Goal: Information Seeking & Learning: Learn about a topic

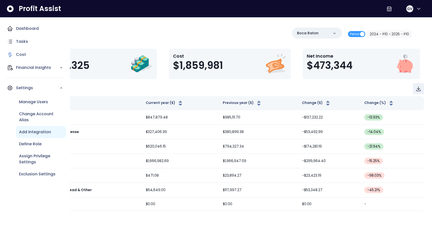
click at [48, 133] on p "Add Integration" at bounding box center [35, 132] width 32 height 6
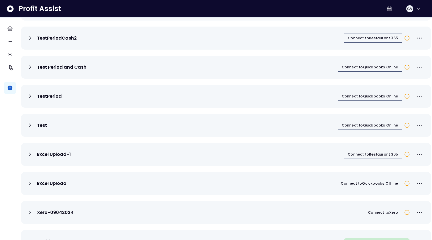
scroll to position [674, 0]
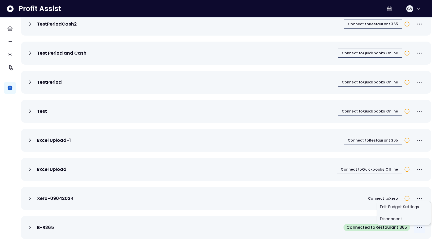
click at [417, 227] on icon "More options" at bounding box center [419, 227] width 5 height 1
click at [409, 204] on span "Edit Budget Settings" at bounding box center [404, 207] width 48 height 6
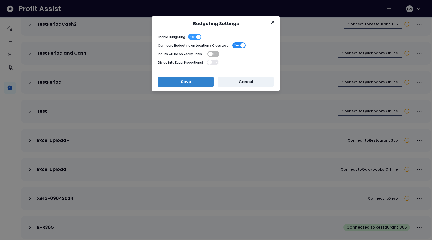
click at [236, 45] on span "Yes" at bounding box center [237, 45] width 5 height 6
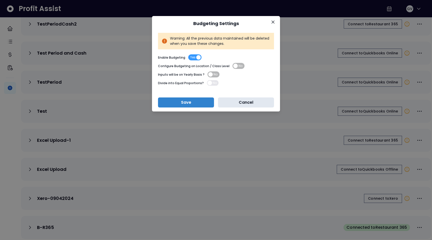
click at [245, 102] on button "Cancel" at bounding box center [246, 102] width 56 height 10
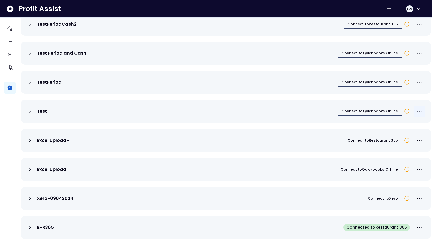
click at [417, 108] on icon "More options" at bounding box center [420, 111] width 6 height 6
click at [408, 125] on span "Edit Budget Settings" at bounding box center [404, 128] width 48 height 6
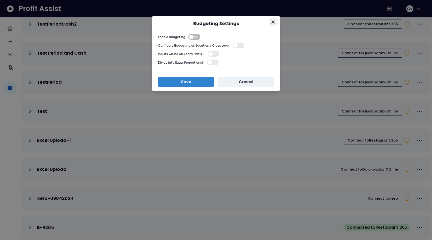
click at [273, 22] on icon "Close" at bounding box center [273, 22] width 3 height 3
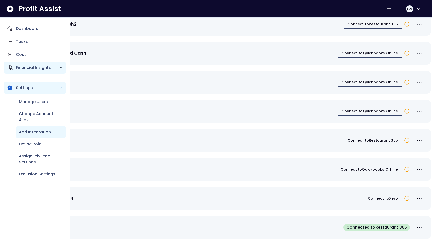
click at [36, 67] on p "Financial Insights" at bounding box center [38, 68] width 44 height 6
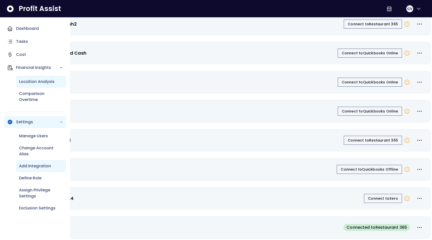
click at [42, 82] on p "Location Analysis" at bounding box center [37, 82] width 36 height 6
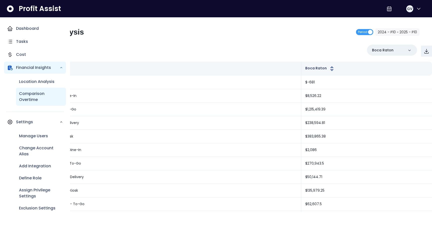
click at [40, 101] on p "Comparison Overtime" at bounding box center [41, 97] width 44 height 12
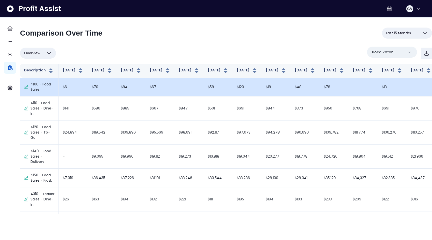
click at [204, 90] on td "$58" at bounding box center [218, 87] width 29 height 19
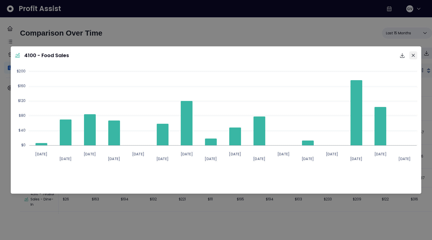
click at [413, 55] on icon "Close" at bounding box center [413, 55] width 3 height 3
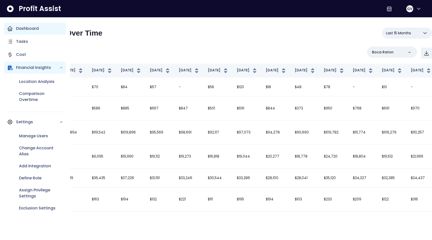
click at [39, 34] on div "Dashboard" at bounding box center [35, 29] width 62 height 12
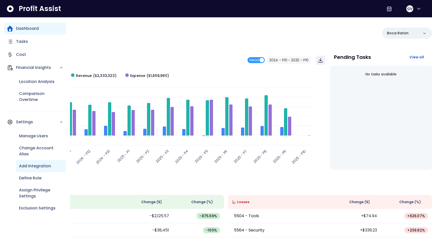
click at [45, 161] on div "Add Integration" at bounding box center [41, 166] width 50 height 12
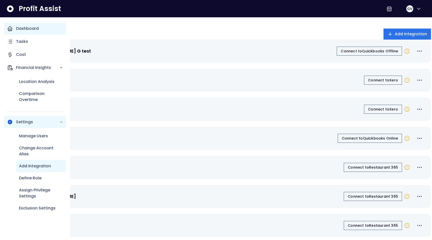
click at [31, 29] on p "Dashboard" at bounding box center [27, 29] width 23 height 6
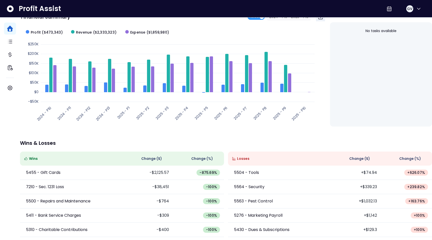
scroll to position [70, 0]
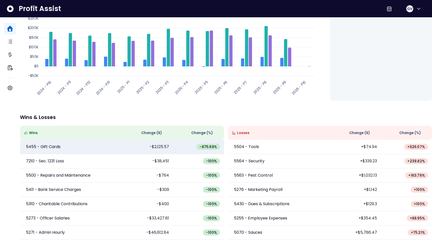
click at [157, 149] on td "-$2,125.57" at bounding box center [147, 147] width 51 height 14
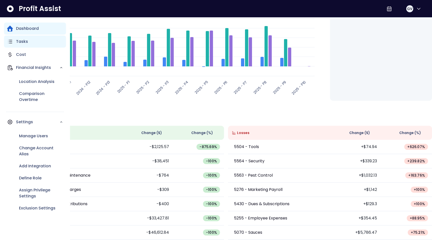
click at [7, 44] on icon "Main navigation" at bounding box center [10, 42] width 6 height 6
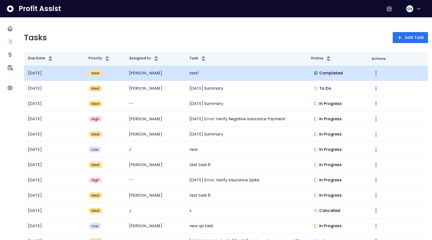
click at [51, 74] on td "2025-07-31" at bounding box center [54, 73] width 61 height 15
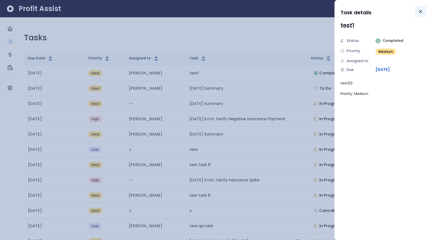
click at [421, 8] on button "Close" at bounding box center [420, 11] width 11 height 11
